Goal: Task Accomplishment & Management: Manage account settings

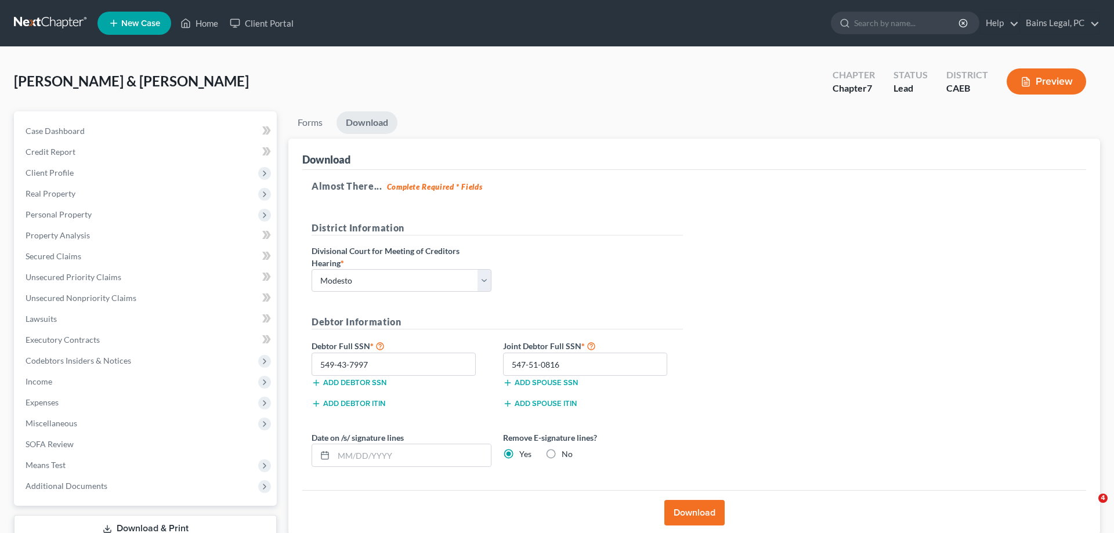
select select "1"
click at [203, 21] on link "Home" at bounding box center [199, 23] width 49 height 21
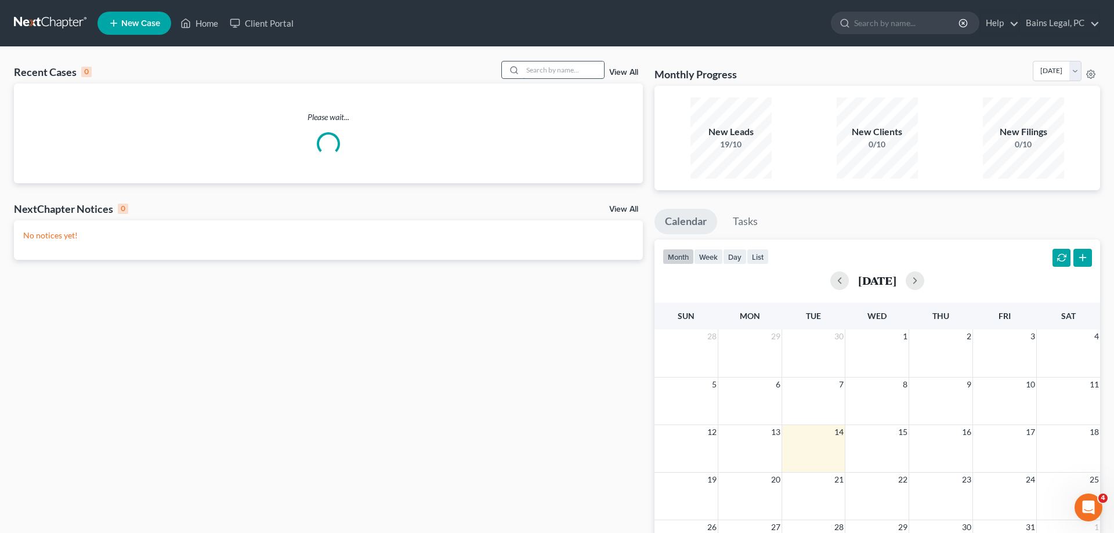
click at [565, 74] on input "search" at bounding box center [563, 70] width 81 height 17
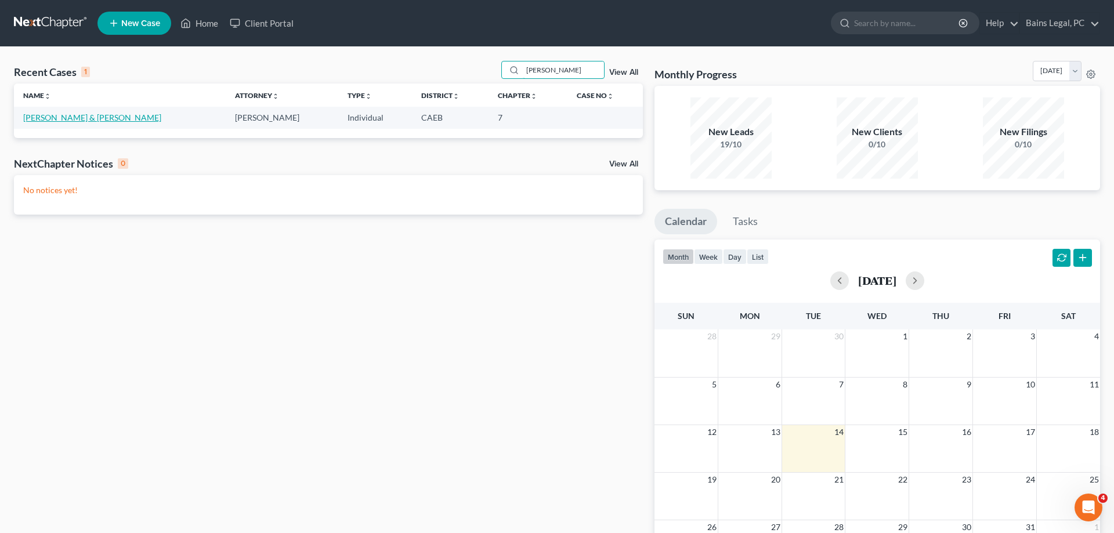
type input "[PERSON_NAME]"
click at [80, 118] on link "[PERSON_NAME] & [PERSON_NAME]" at bounding box center [92, 118] width 138 height 10
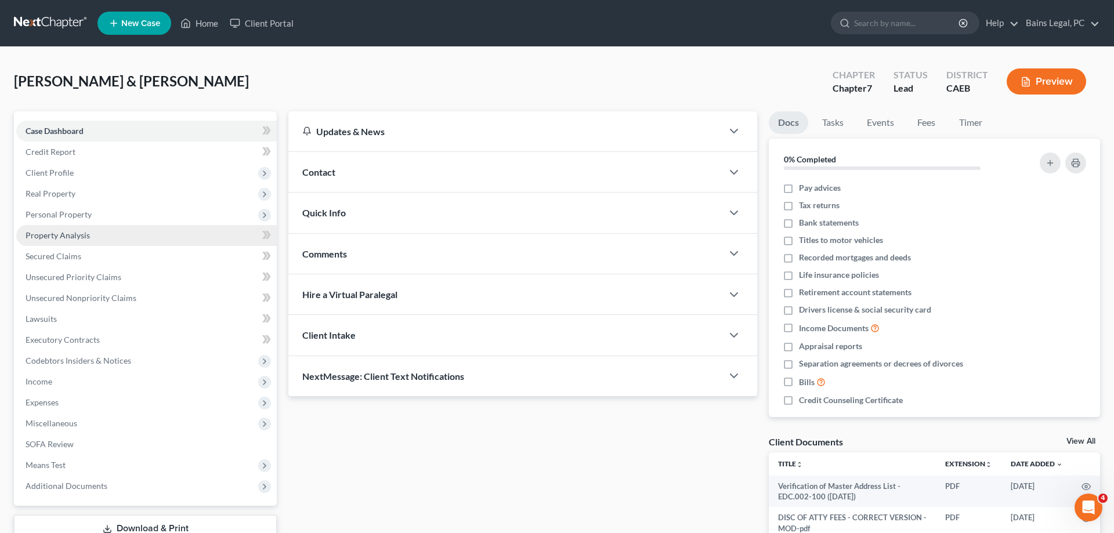
drag, startPoint x: 88, startPoint y: 218, endPoint x: 113, endPoint y: 236, distance: 30.8
click at [88, 218] on span "Personal Property" at bounding box center [59, 214] width 66 height 10
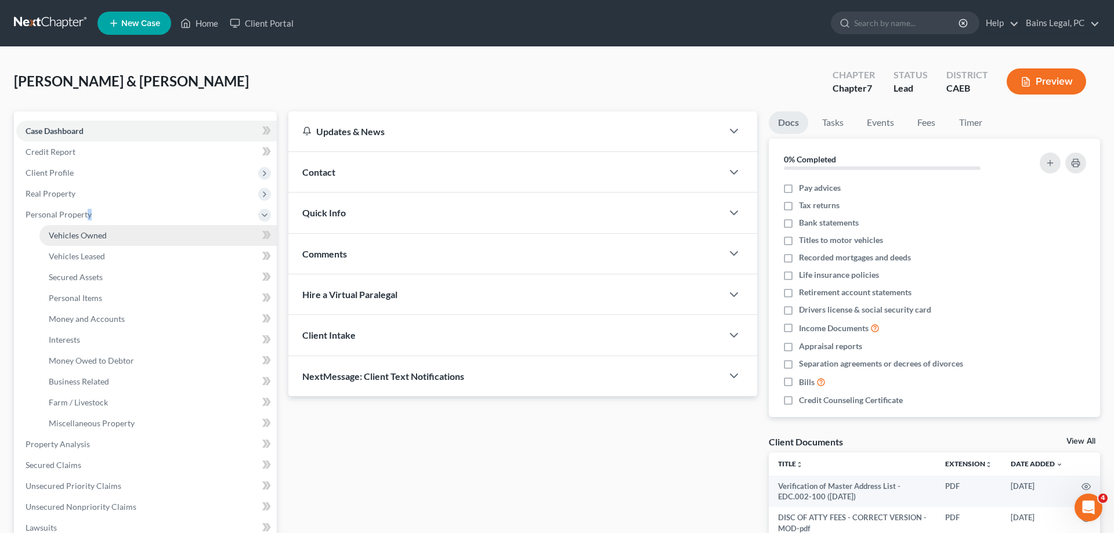
drag, startPoint x: 111, startPoint y: 240, endPoint x: 118, endPoint y: 238, distance: 6.8
click at [111, 240] on link "Vehicles Owned" at bounding box center [157, 235] width 237 height 21
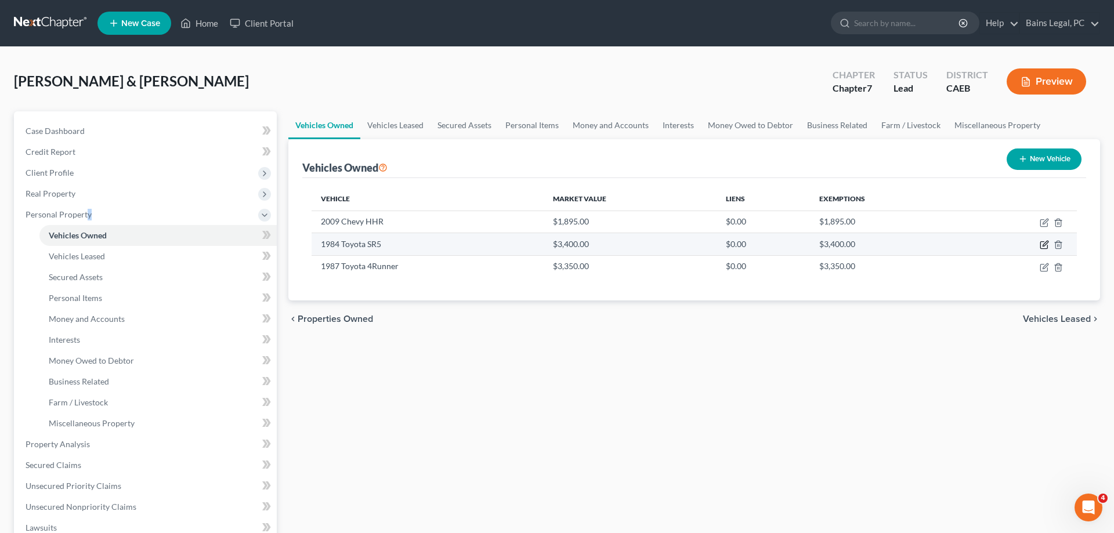
click at [1045, 245] on icon "button" at bounding box center [1044, 244] width 9 height 9
select select "0"
select select "42"
select select "3"
select select "2"
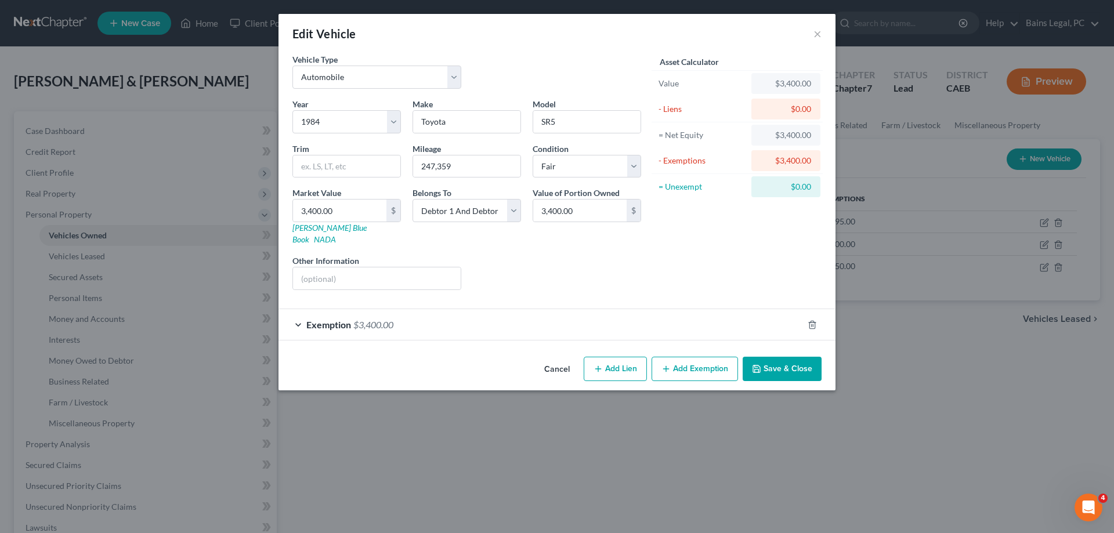
click at [797, 364] on button "Save & Close" at bounding box center [782, 369] width 79 height 24
